Goal: Find contact information: Find contact information

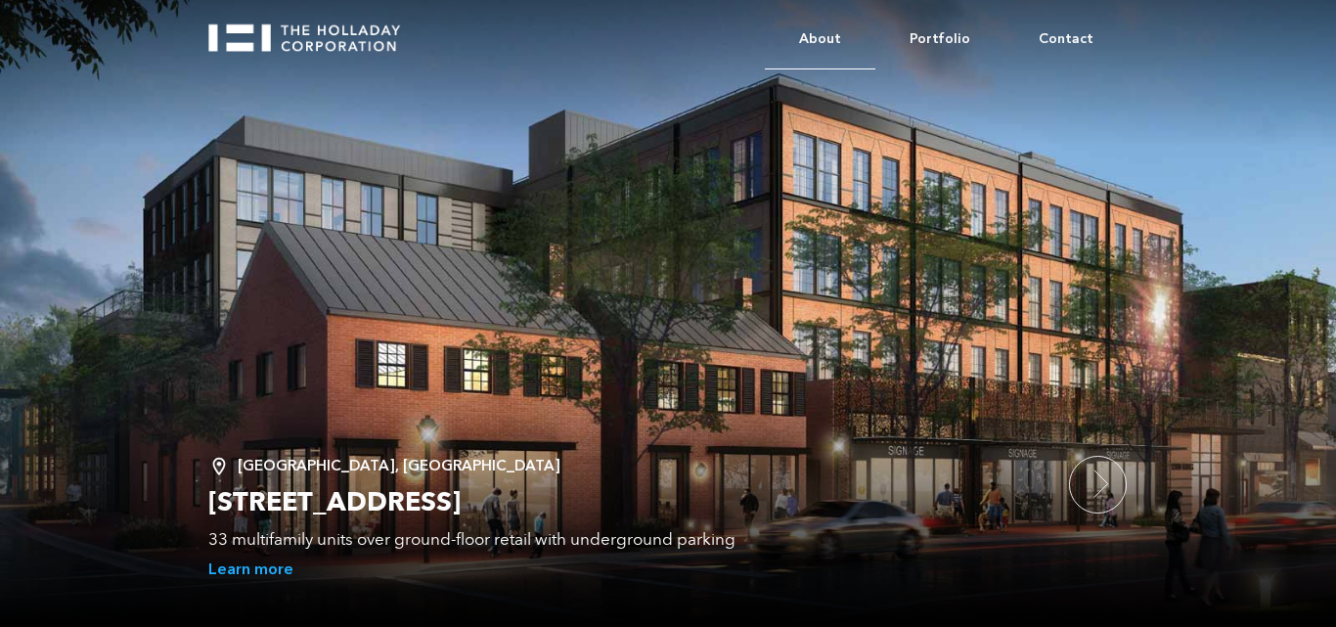
click at [842, 35] on link "About" at bounding box center [820, 40] width 111 height 60
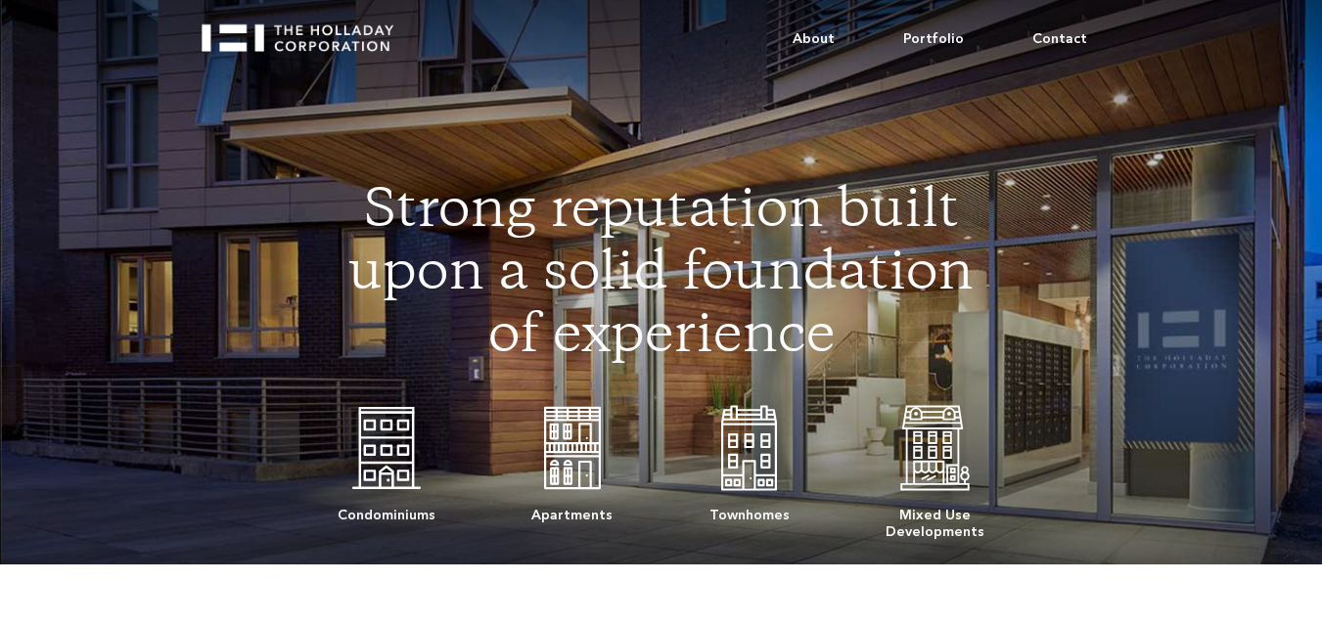
scroll to position [411, 0]
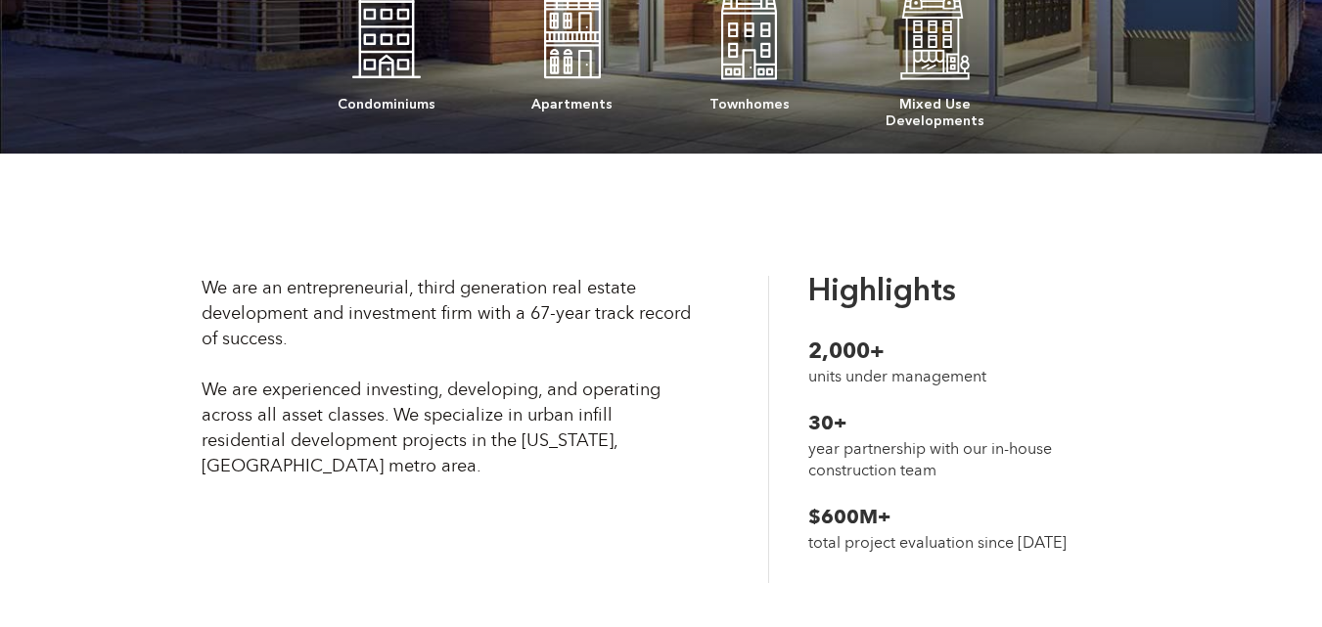
click at [563, 283] on div "We are an entrepreneurial, third generation real estate development and investm…" at bounding box center [447, 377] width 491 height 203
click at [285, 306] on div "We are an entrepreneurial, third generation real estate development and investm…" at bounding box center [447, 377] width 491 height 203
copy div "real estate development"
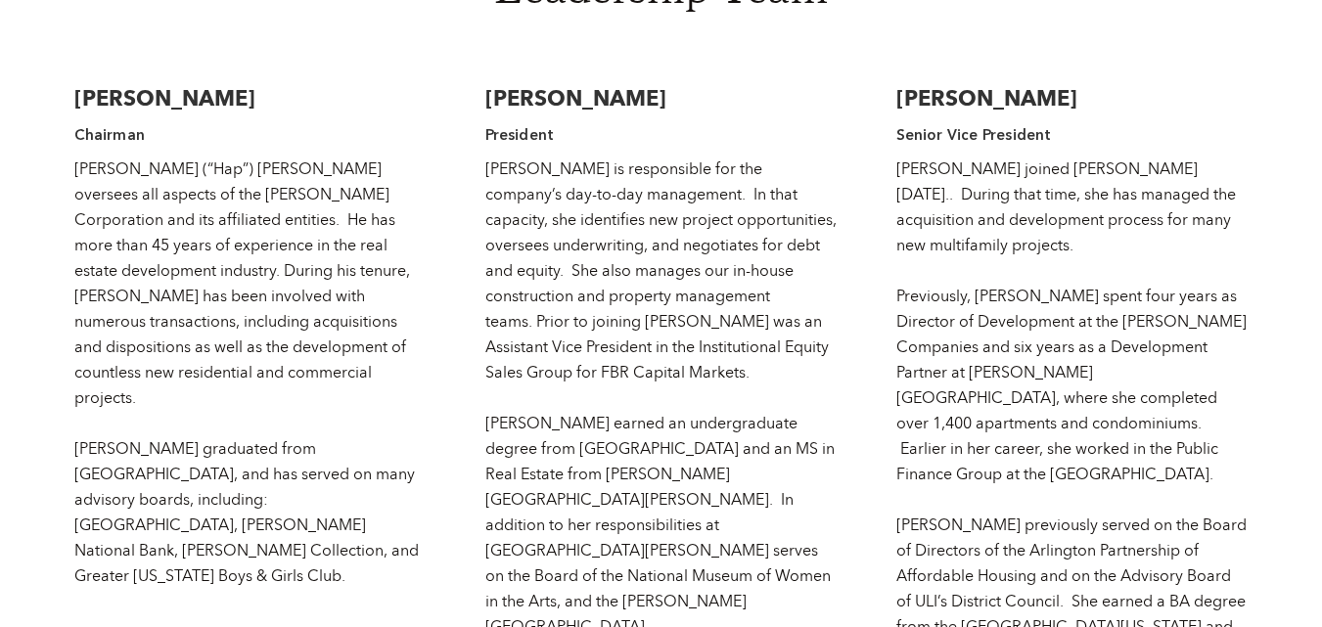
scroll to position [5178, 0]
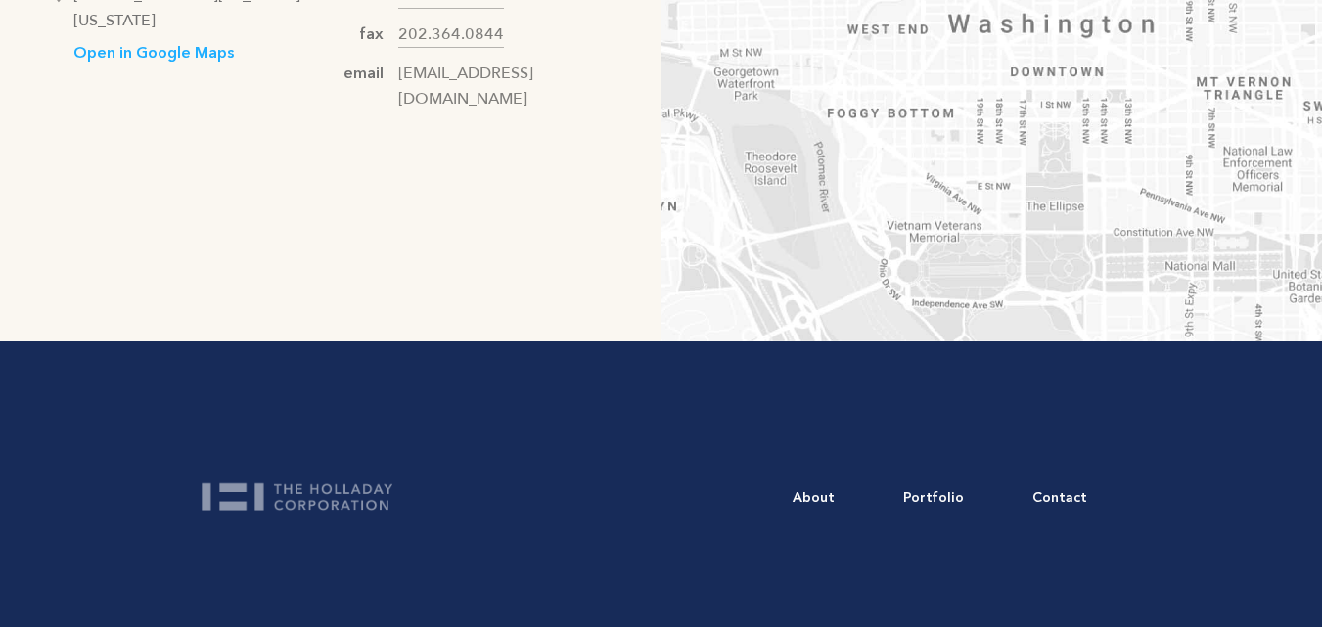
scroll to position [1175, 0]
